Goal: Communication & Community: Connect with others

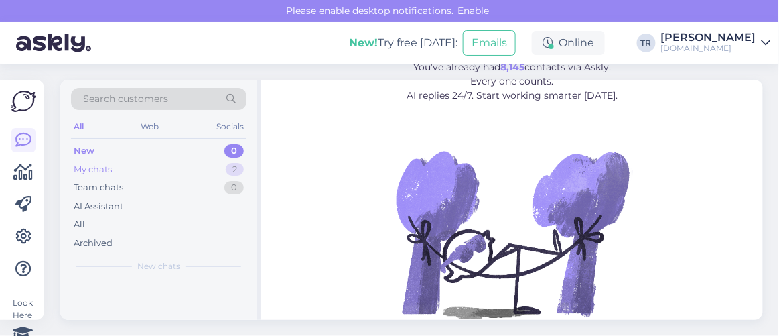
click at [135, 172] on div "My chats 2" at bounding box center [159, 169] width 176 height 19
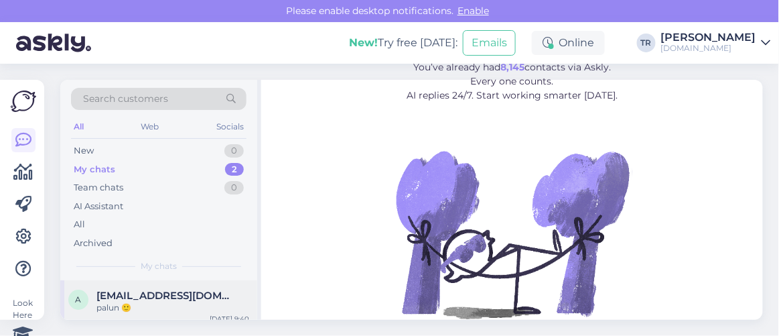
click at [153, 296] on span "[EMAIL_ADDRESS][DOMAIN_NAME]" at bounding box center [166, 296] width 139 height 12
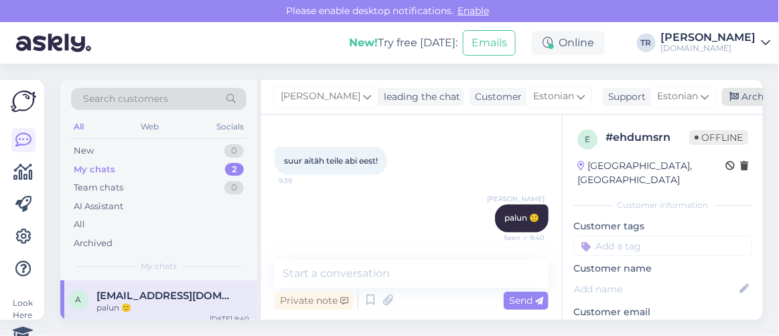
click at [731, 95] on icon at bounding box center [734, 96] width 9 height 9
